Goal: Task Accomplishment & Management: Complete application form

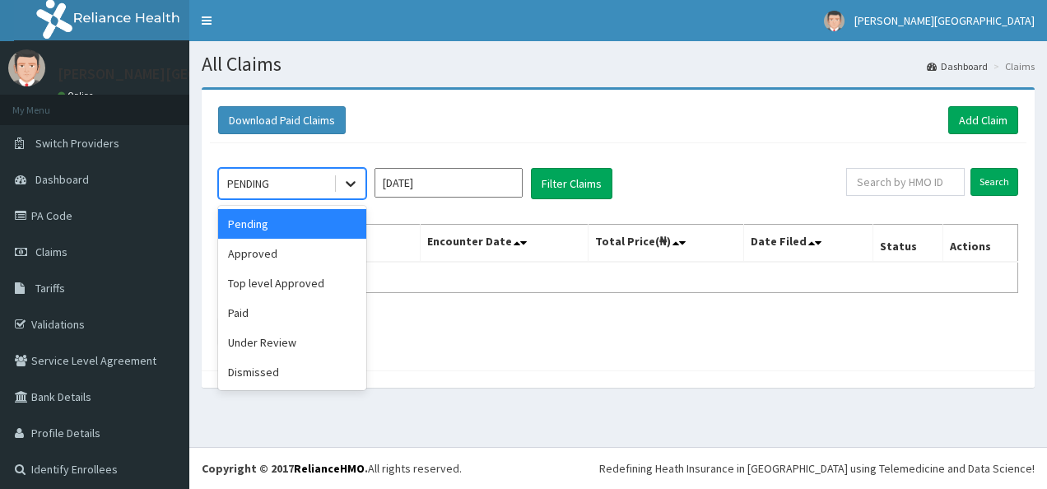
click at [350, 184] on icon at bounding box center [351, 185] width 10 height 6
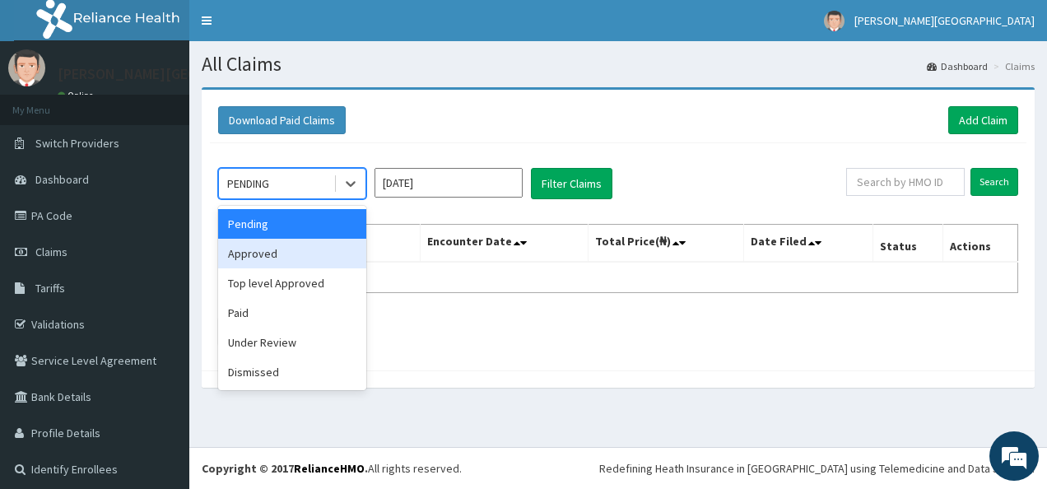
click at [329, 243] on div "Approved" at bounding box center [292, 254] width 148 height 30
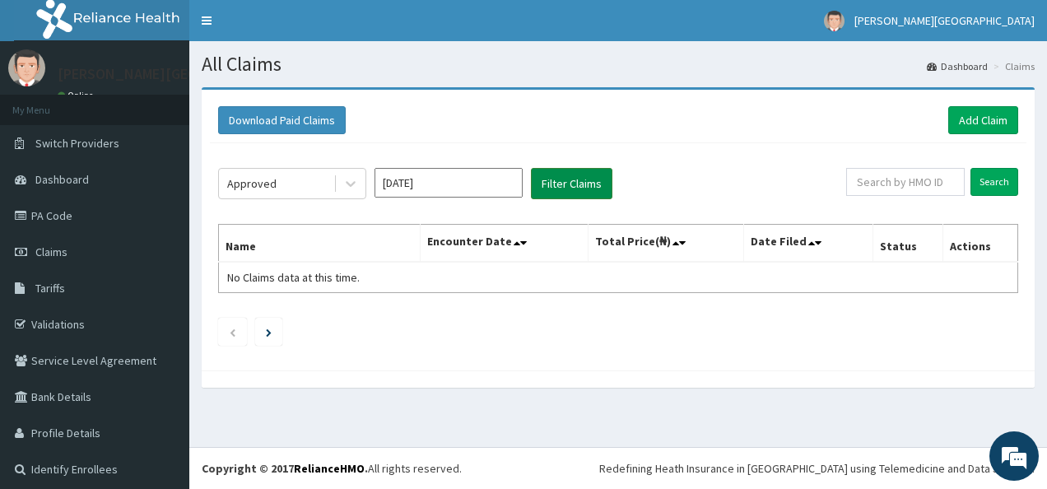
click at [568, 184] on button "Filter Claims" at bounding box center [571, 183] width 81 height 31
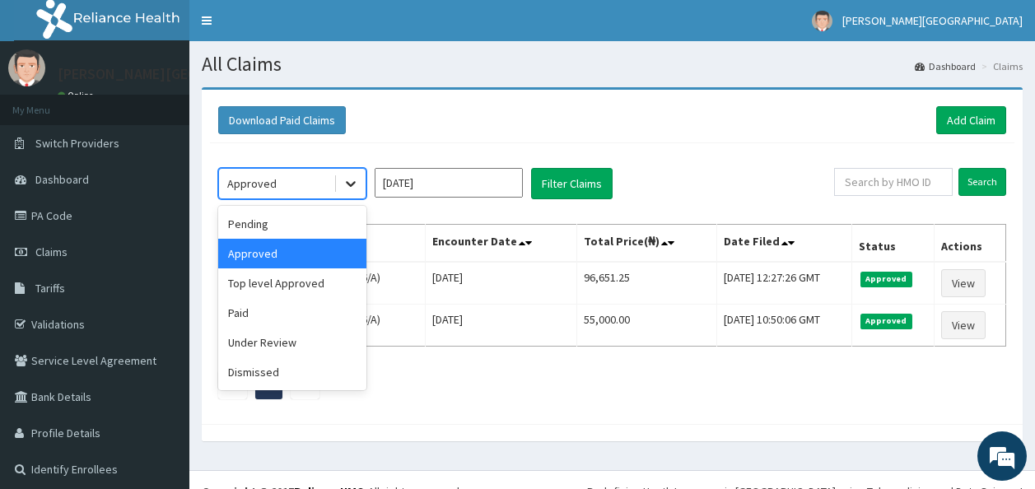
click at [361, 178] on div at bounding box center [351, 184] width 30 height 30
click at [291, 279] on div "Top level Approved" at bounding box center [292, 283] width 148 height 30
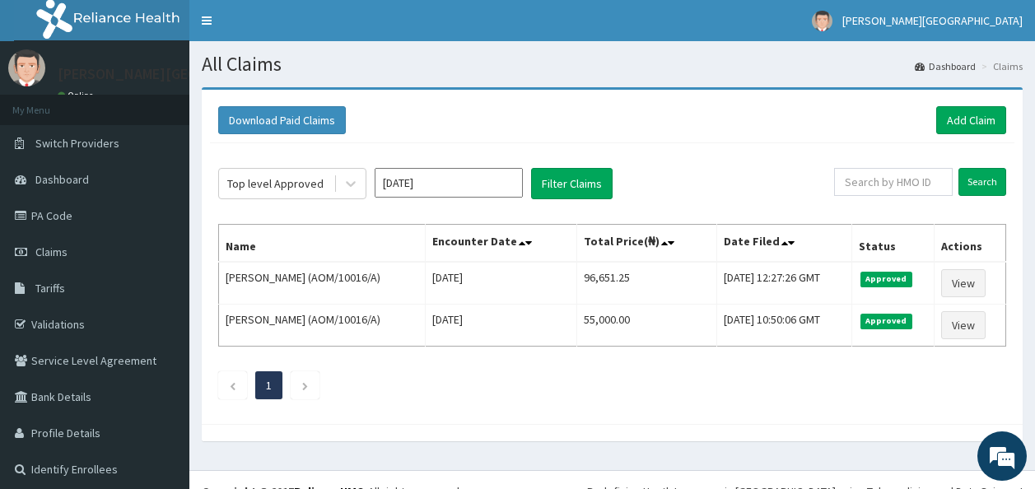
click at [578, 384] on ul "1" at bounding box center [612, 385] width 788 height 28
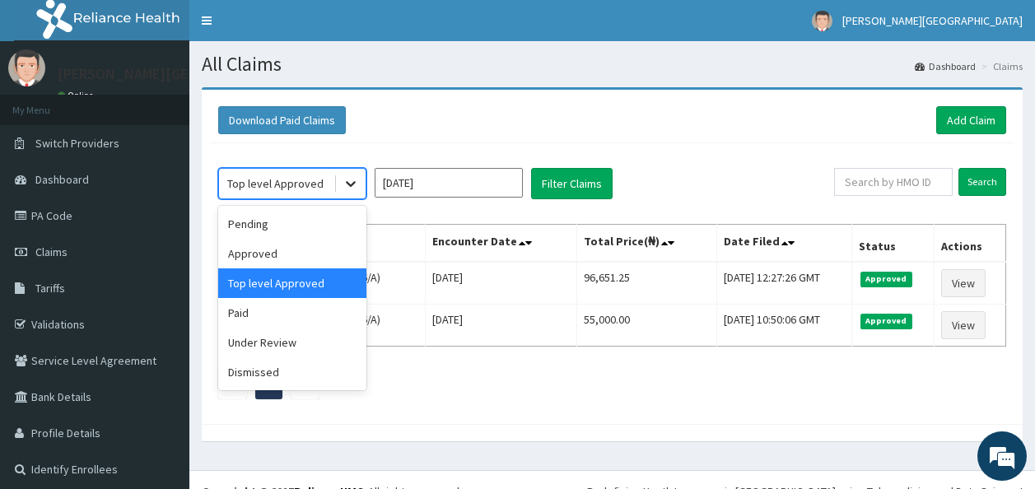
click at [342, 184] on icon at bounding box center [350, 183] width 16 height 16
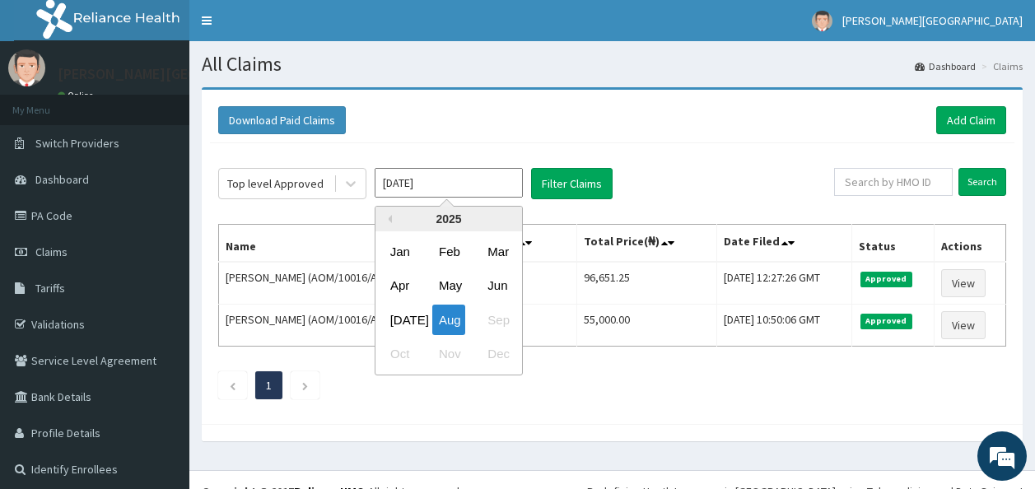
click at [441, 179] on input "[DATE]" at bounding box center [449, 183] width 148 height 30
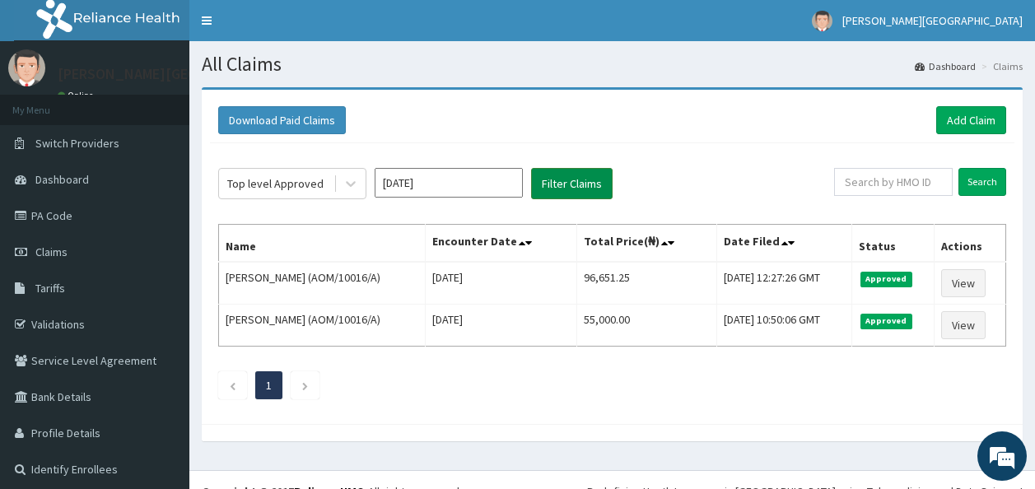
click at [570, 181] on button "Filter Claims" at bounding box center [571, 183] width 81 height 31
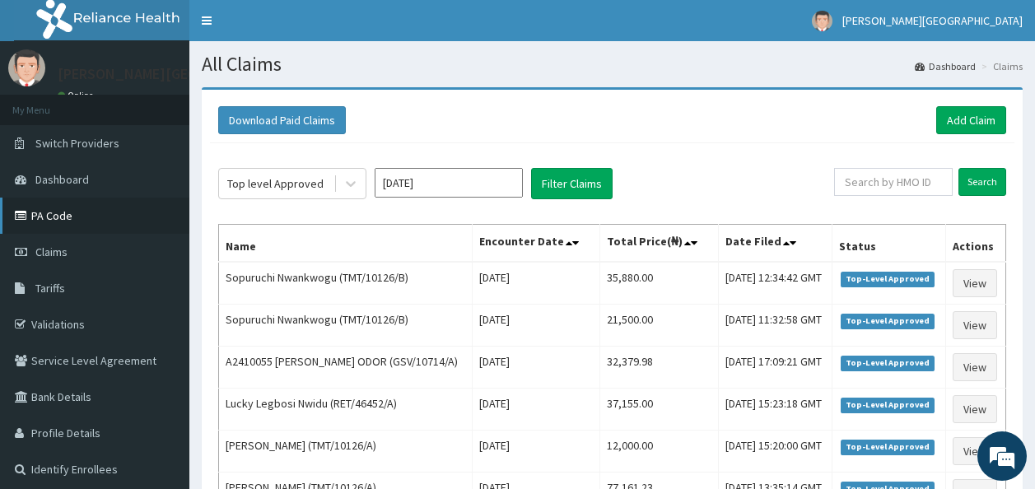
click at [131, 230] on link "PA Code" at bounding box center [94, 216] width 189 height 36
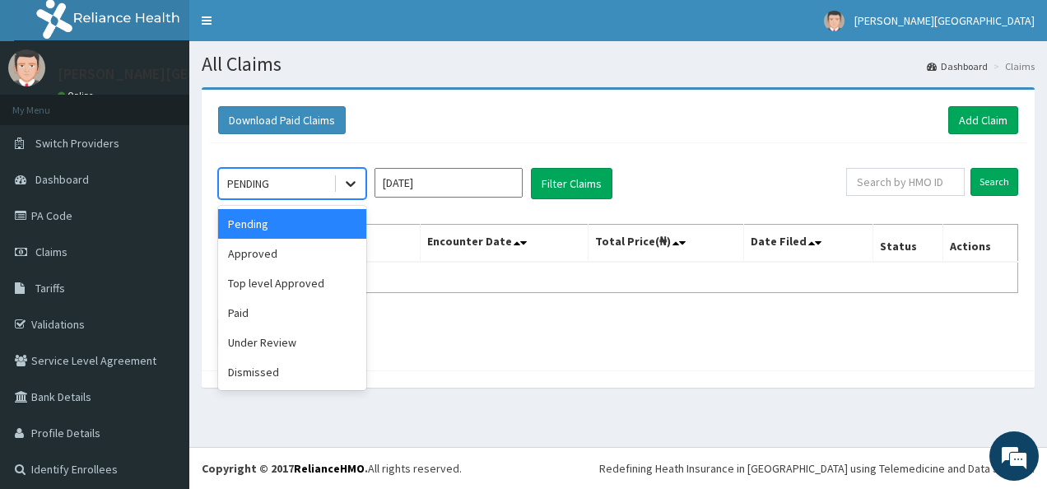
click at [354, 189] on icon at bounding box center [350, 183] width 16 height 16
click at [315, 258] on div "Approved" at bounding box center [292, 254] width 148 height 30
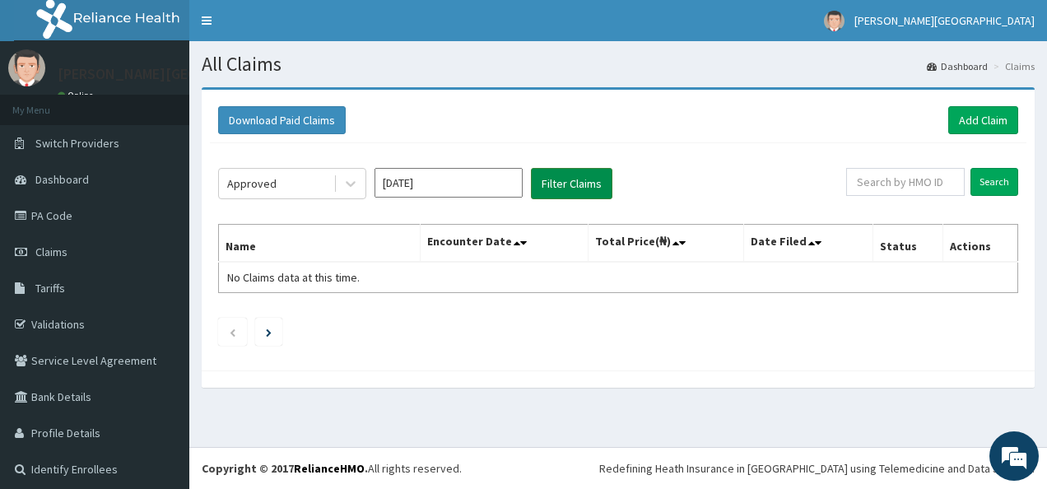
click at [584, 189] on button "Filter Claims" at bounding box center [571, 183] width 81 height 31
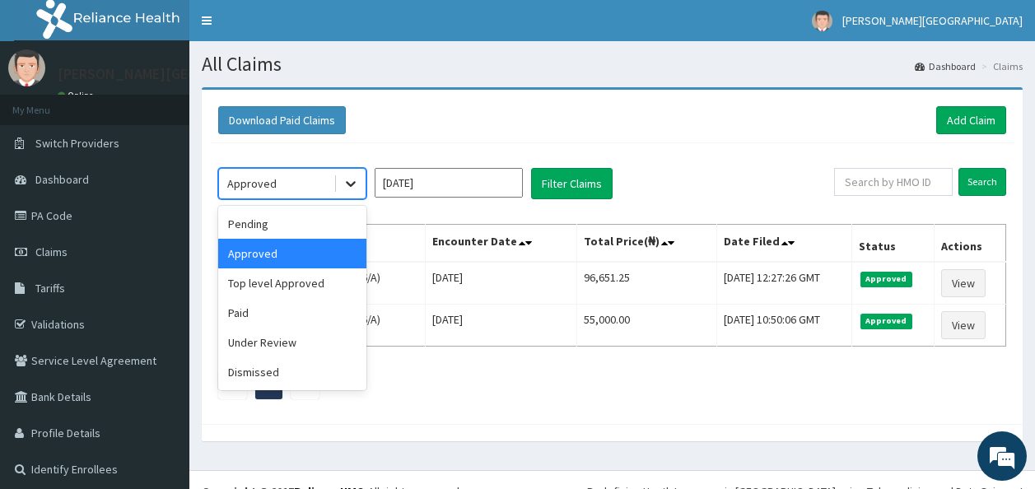
click at [354, 177] on icon at bounding box center [350, 183] width 16 height 16
click at [291, 290] on div "Top level Approved" at bounding box center [292, 283] width 148 height 30
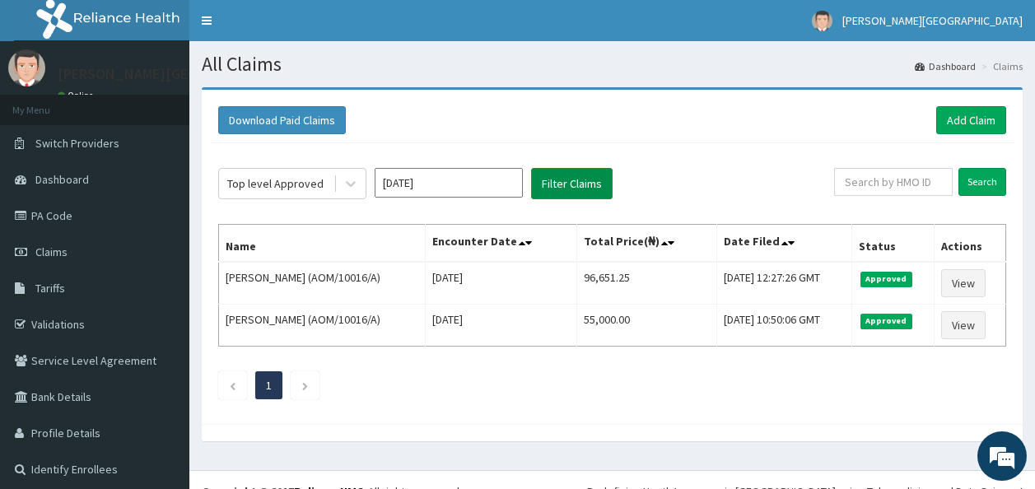
click at [568, 187] on button "Filter Claims" at bounding box center [571, 183] width 81 height 31
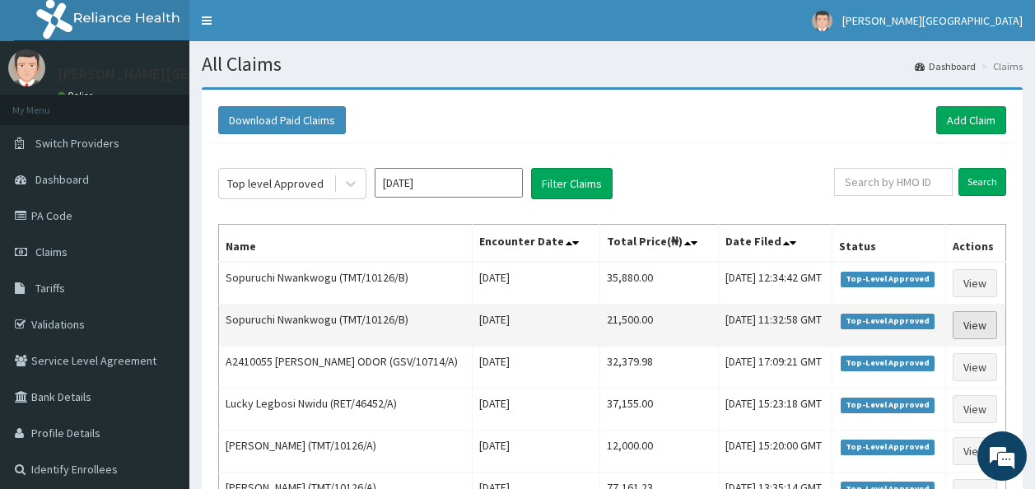
click at [970, 339] on link "View" at bounding box center [974, 325] width 44 height 28
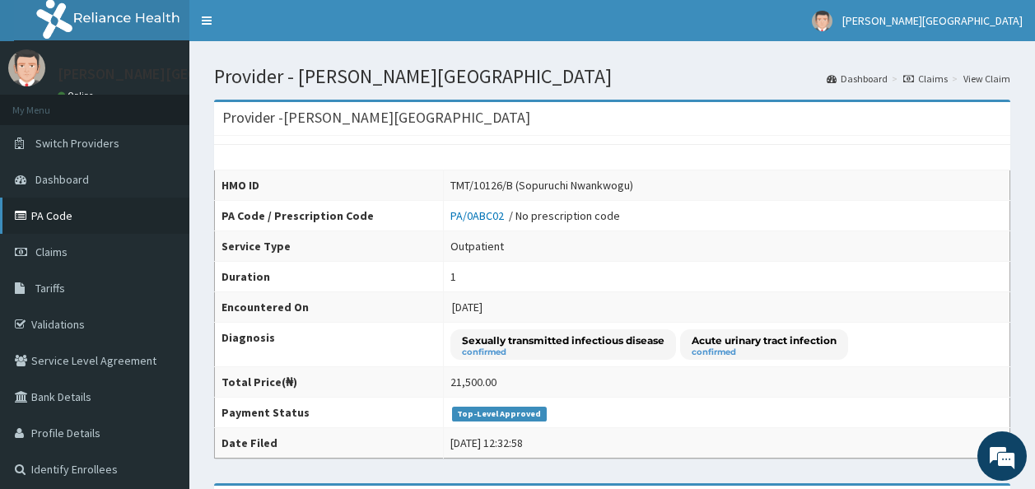
click at [86, 209] on link "PA Code" at bounding box center [94, 216] width 189 height 36
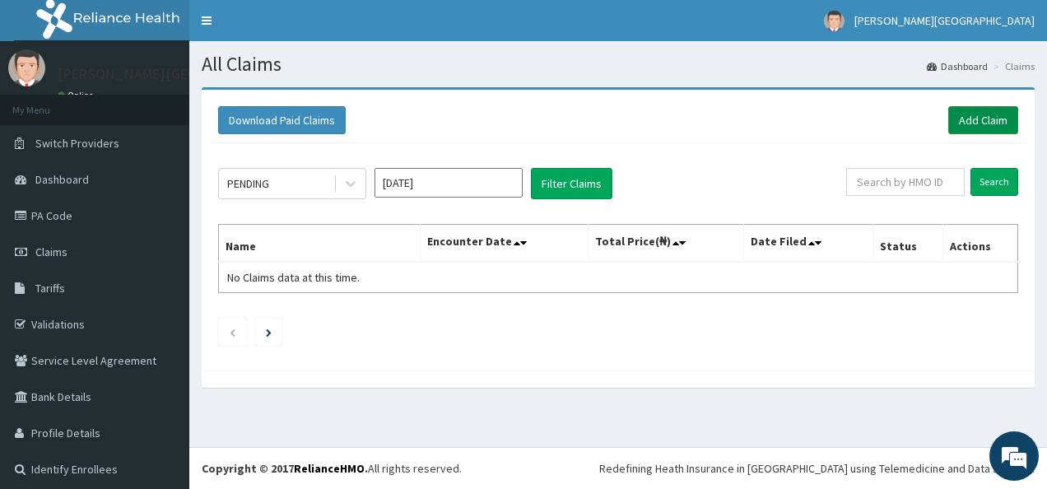
click at [984, 119] on link "Add Claim" at bounding box center [983, 120] width 70 height 28
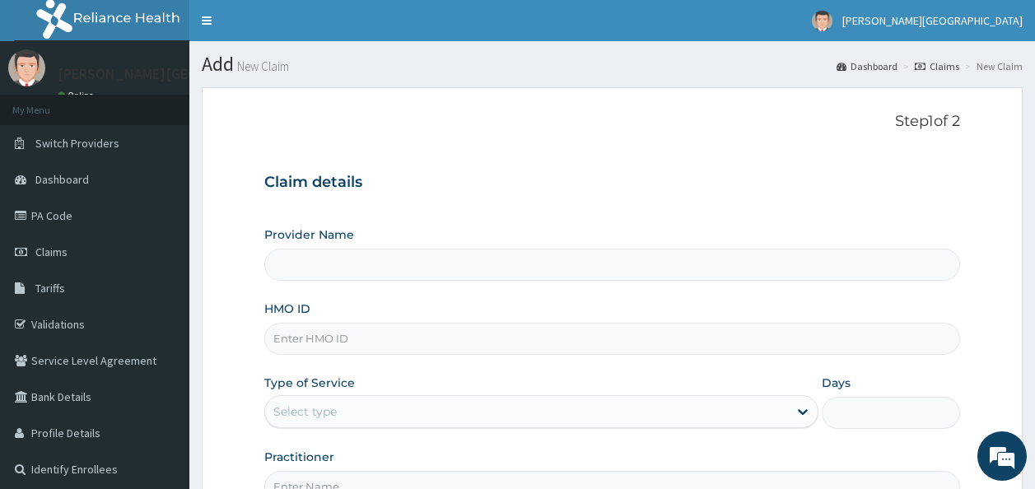
type input "[PERSON_NAME][GEOGRAPHIC_DATA]"
click at [340, 337] on input "HMO ID" at bounding box center [612, 339] width 696 height 32
type input "TMT/10126/A"
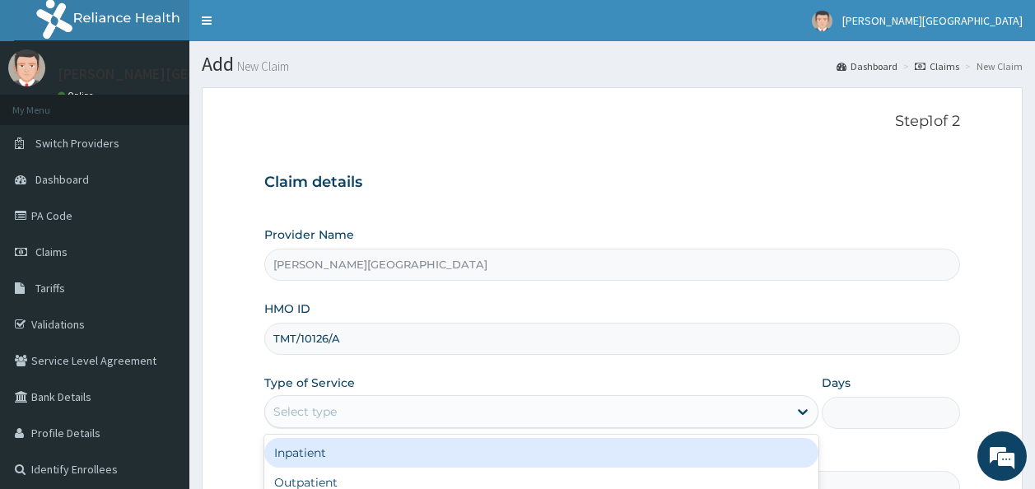
click at [780, 411] on div "Select type" at bounding box center [526, 411] width 523 height 26
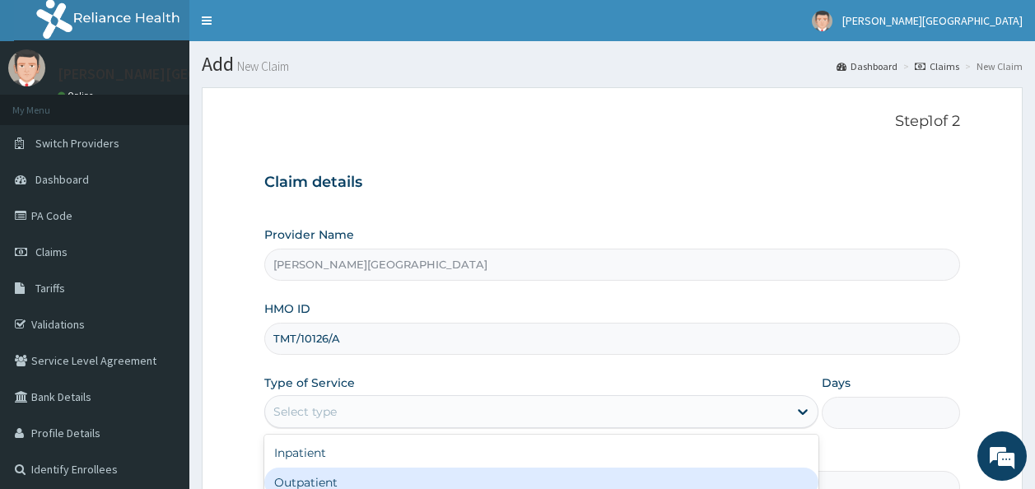
click at [617, 480] on div "Outpatient" at bounding box center [541, 483] width 554 height 30
type input "1"
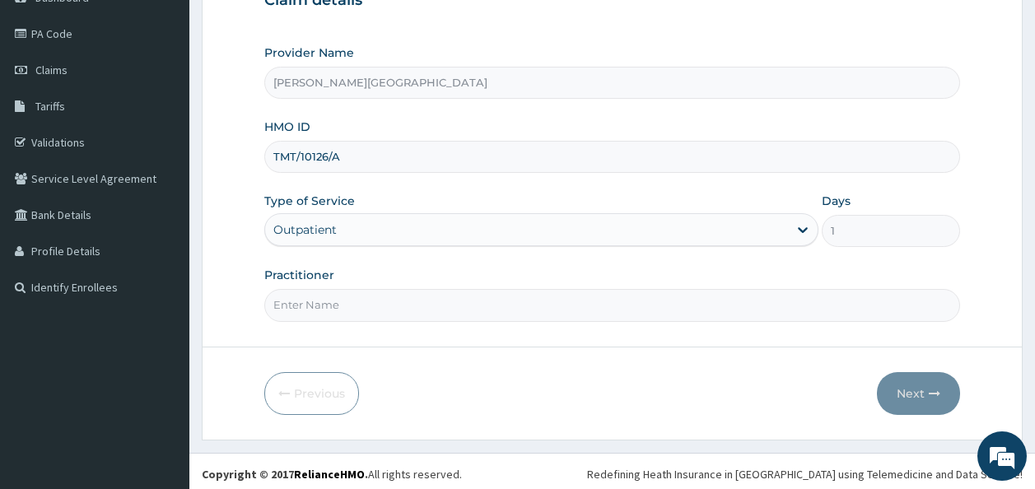
scroll to position [187, 0]
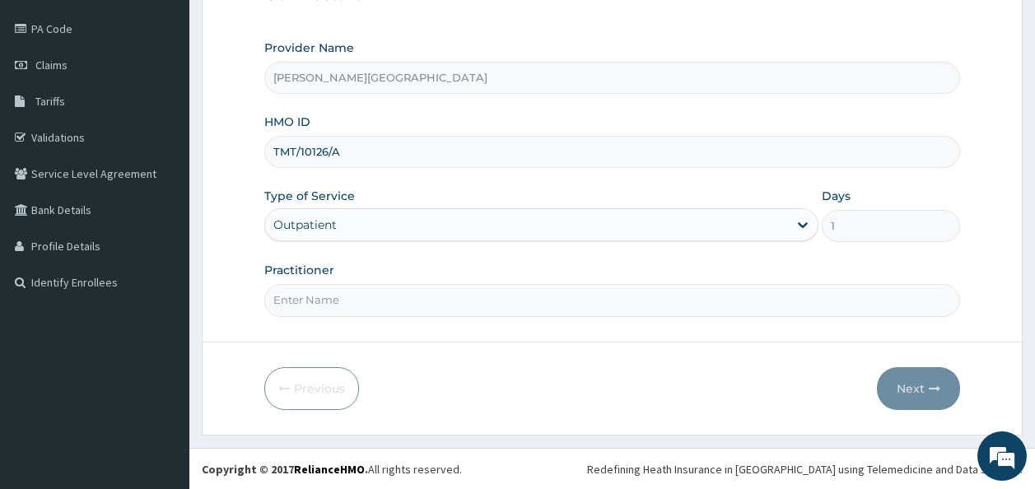
click at [431, 300] on input "Practitioner" at bounding box center [612, 300] width 696 height 32
type input "Dr Amadi"
click at [921, 385] on button "Next" at bounding box center [918, 388] width 83 height 43
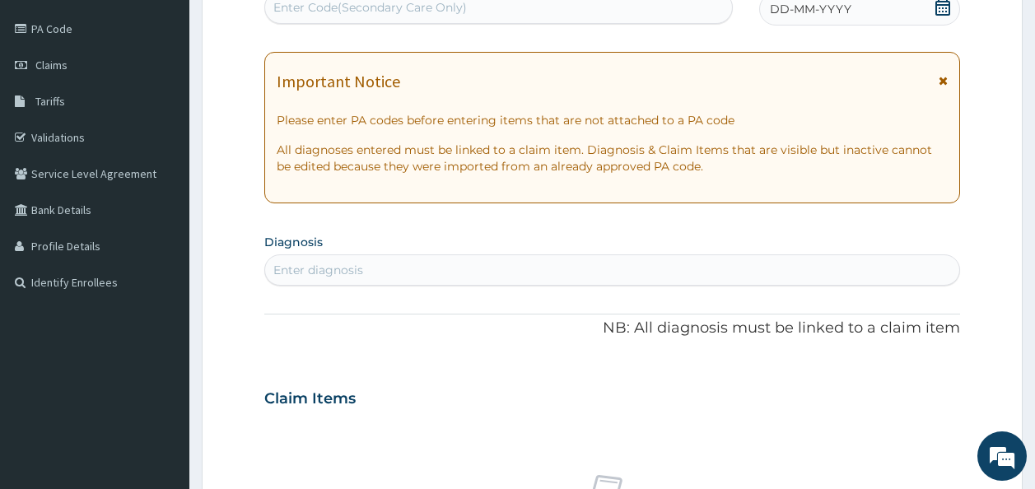
scroll to position [186, 0]
click at [403, 11] on div "Enter Code(Secondary Care Only)" at bounding box center [369, 8] width 193 height 16
paste input "PA/76F61F"
type input "PA/76F61F"
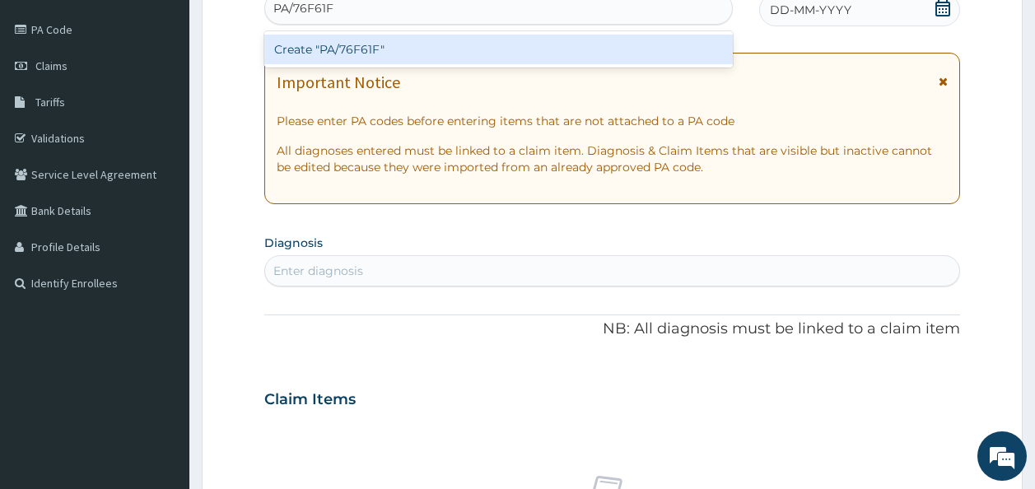
click at [393, 49] on div "Create "PA/76F61F"" at bounding box center [498, 50] width 469 height 30
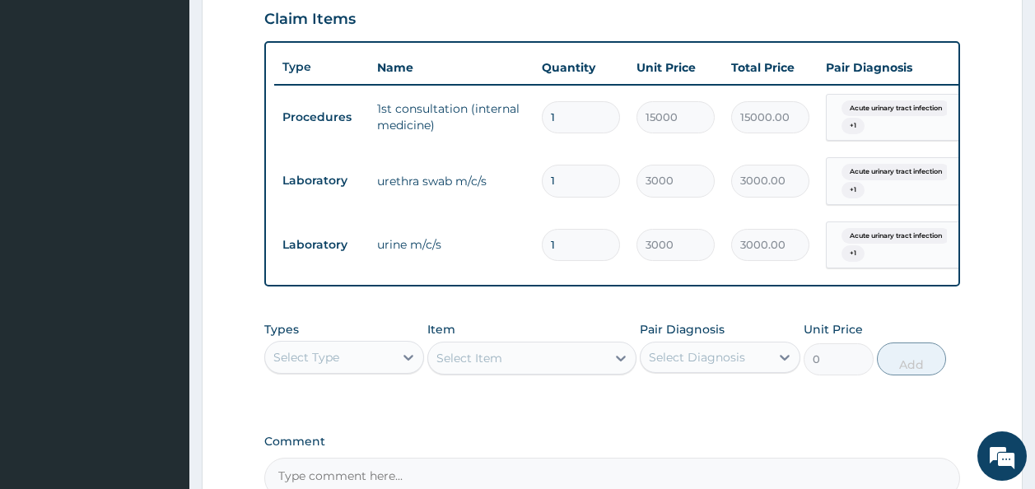
scroll to position [766, 0]
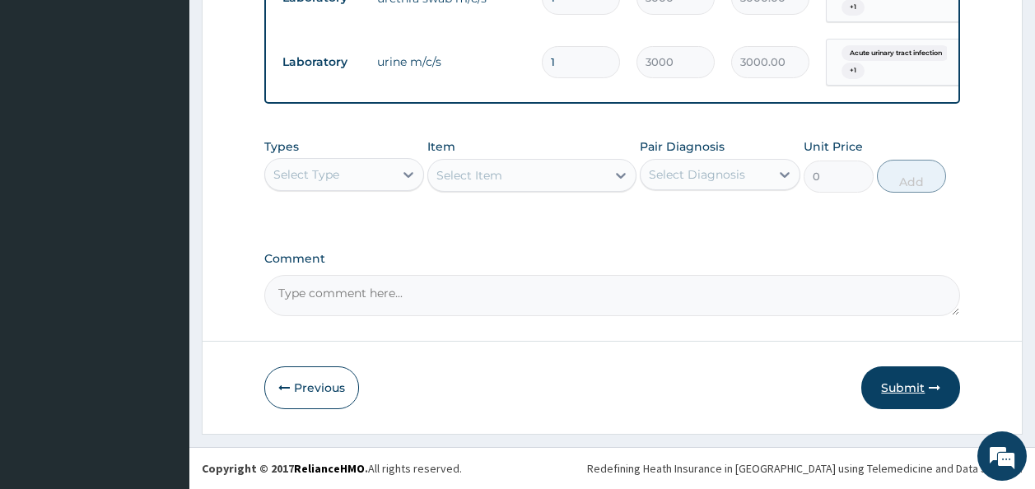
click at [912, 398] on button "Submit" at bounding box center [910, 387] width 99 height 43
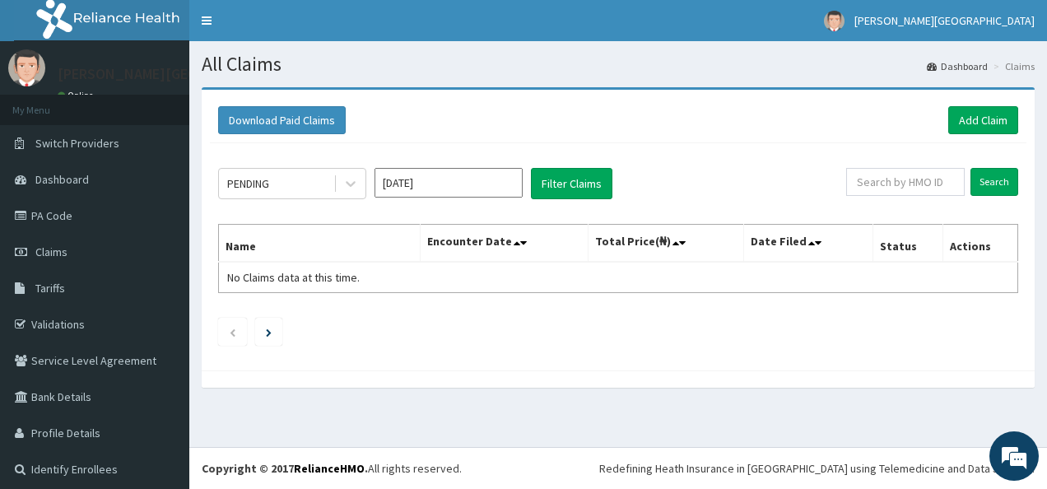
click at [366, 184] on div "PENDING [DATE] Filter Claims" at bounding box center [532, 183] width 628 height 31
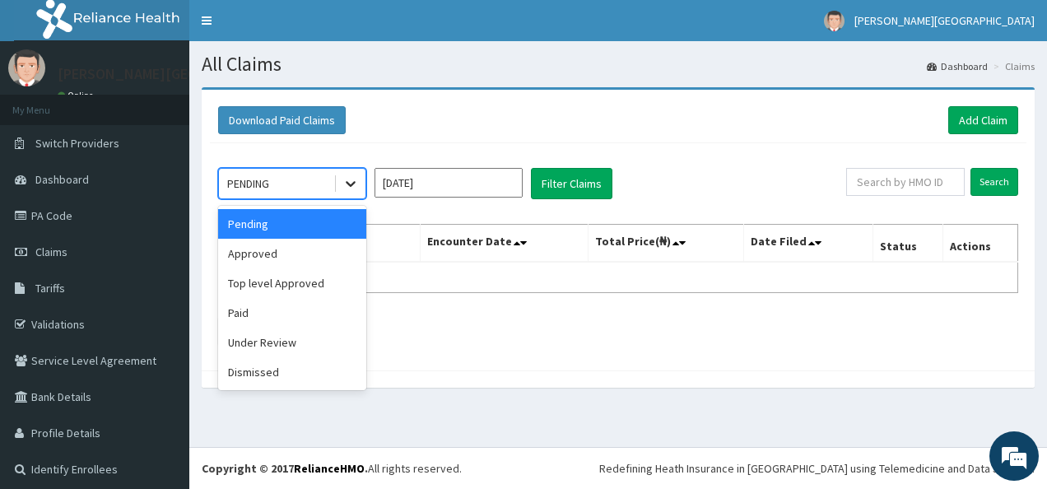
click at [351, 183] on icon at bounding box center [350, 183] width 16 height 16
click at [323, 252] on div "Approved" at bounding box center [292, 254] width 148 height 30
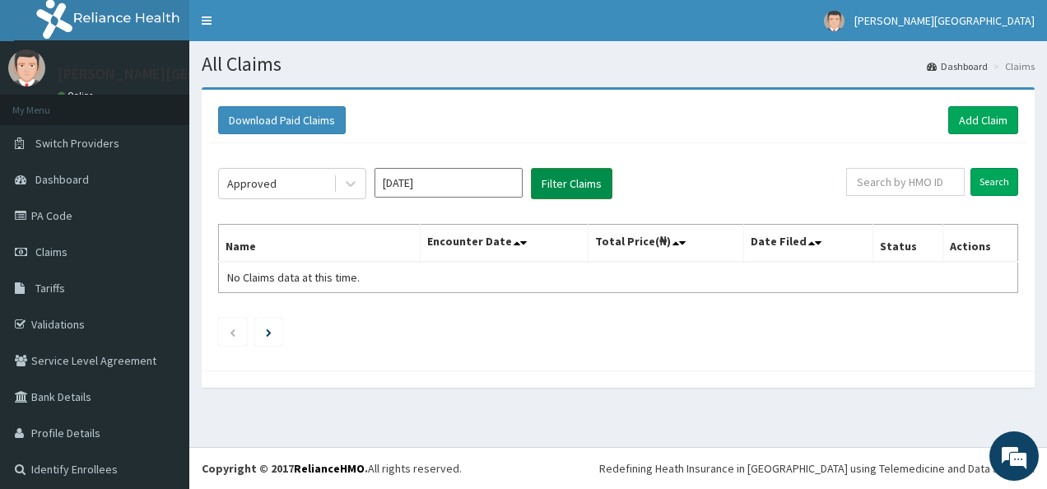
click at [579, 193] on button "Filter Claims" at bounding box center [571, 183] width 81 height 31
